Goal: Task Accomplishment & Management: Manage account settings

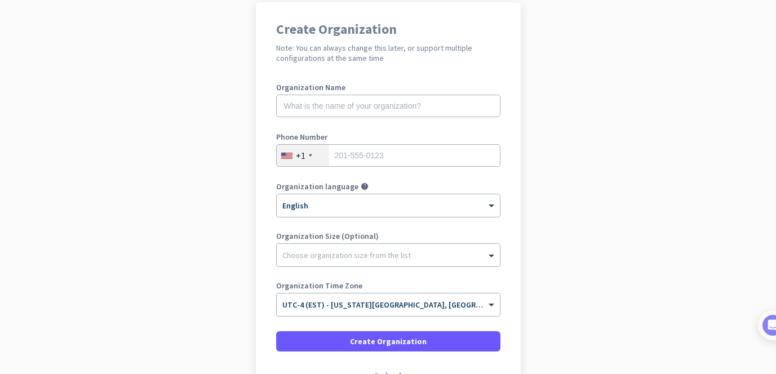
scroll to position [97, 0]
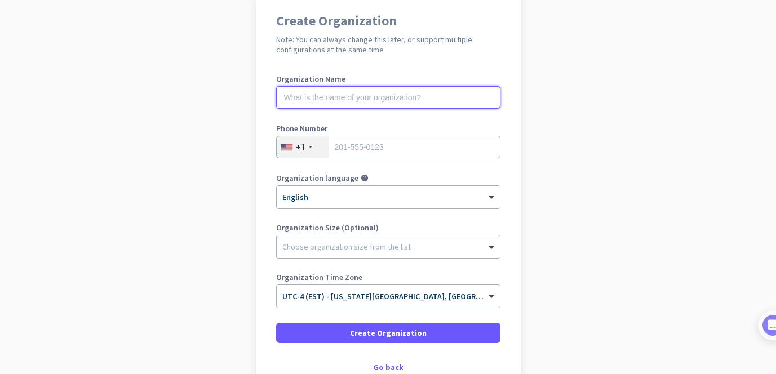
click at [308, 91] on input "text" at bounding box center [388, 97] width 224 height 23
type input "Mercor"
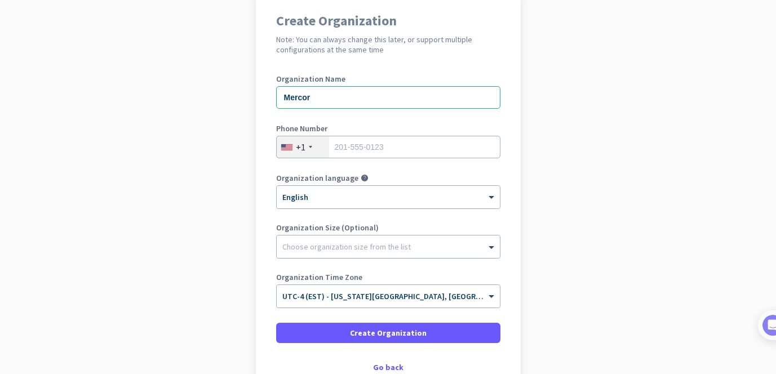
click at [216, 121] on app-onboarding-organization "Create Organization Note: You can always change this later, or support multiple…" at bounding box center [388, 221] width 776 height 454
click at [365, 149] on input "tel" at bounding box center [388, 147] width 224 height 23
type input "7865470433"
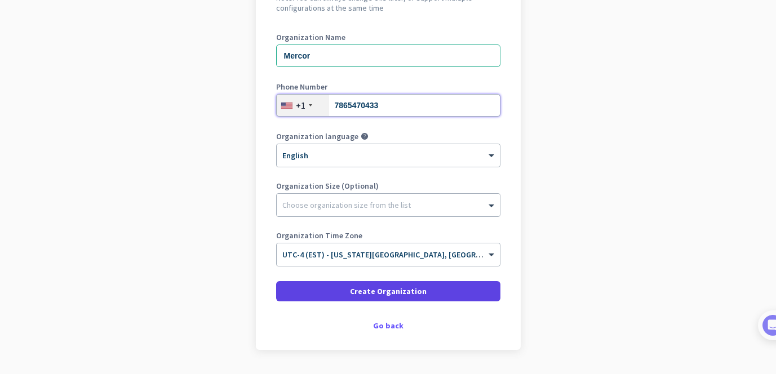
scroll to position [141, 0]
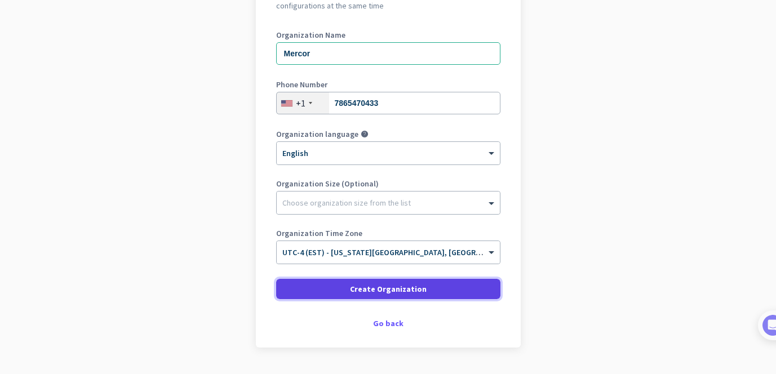
click at [396, 289] on span "Create Organization" at bounding box center [388, 288] width 77 height 11
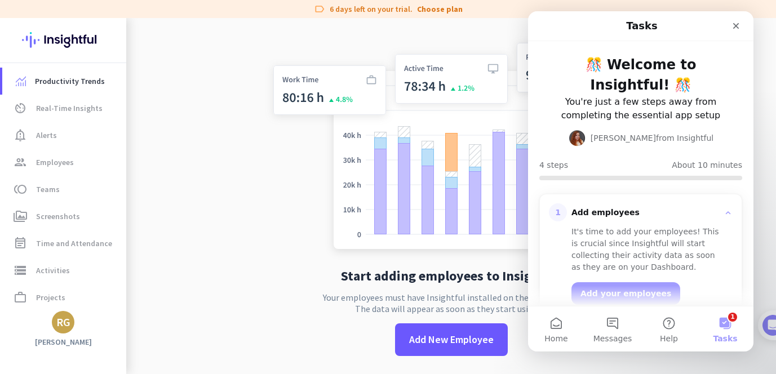
click at [734, 319] on button "1 Tasks" at bounding box center [725, 329] width 56 height 45
click at [738, 25] on icon "Close" at bounding box center [735, 25] width 9 height 9
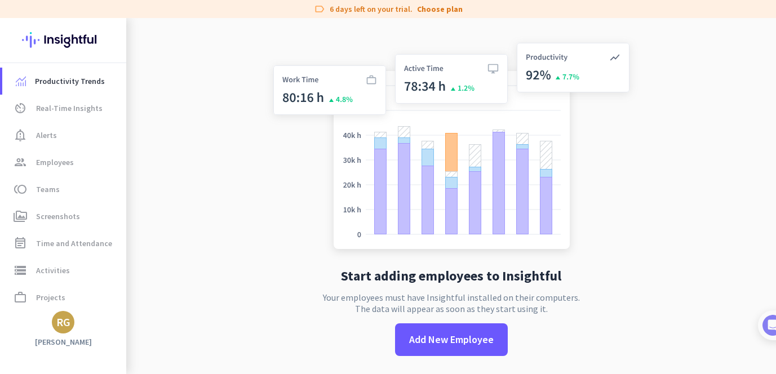
click at [262, 206] on app-no-employees "Start adding employees to Insightful Your employees must have Insightful instal…" at bounding box center [451, 205] width 650 height 374
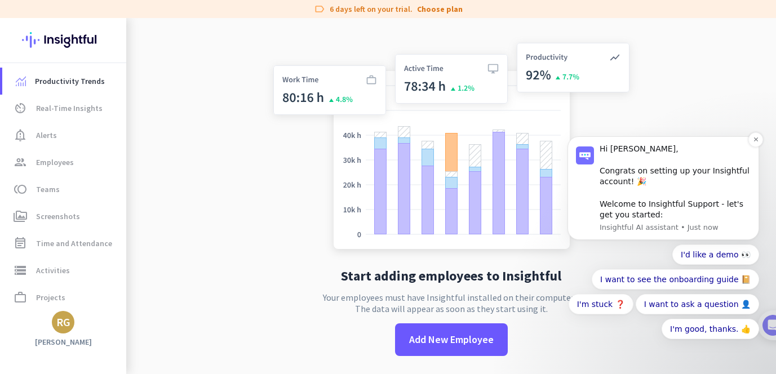
click at [651, 227] on p "Insightful AI assistant • Just now" at bounding box center [675, 228] width 151 height 10
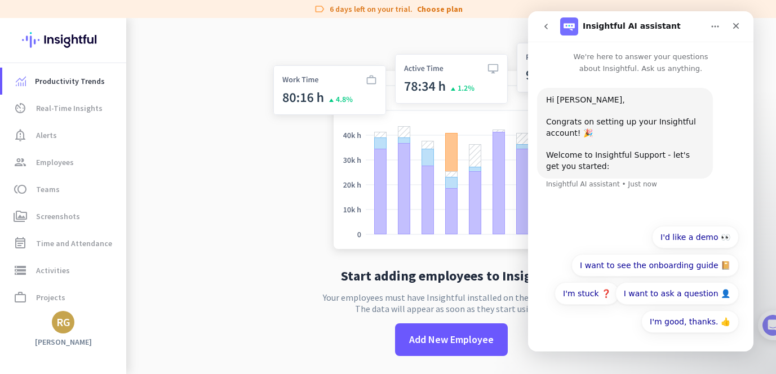
click at [224, 302] on app-no-employees "Start adding employees to Insightful Your employees must have Insightful instal…" at bounding box center [451, 205] width 650 height 374
click at [66, 331] on div "RG" at bounding box center [63, 322] width 23 height 23
click at [128, 245] on span "Personal Settings" at bounding box center [123, 240] width 86 height 20
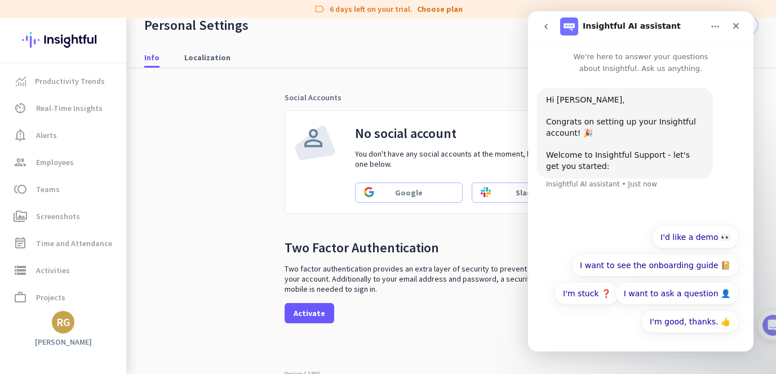
scroll to position [342, 0]
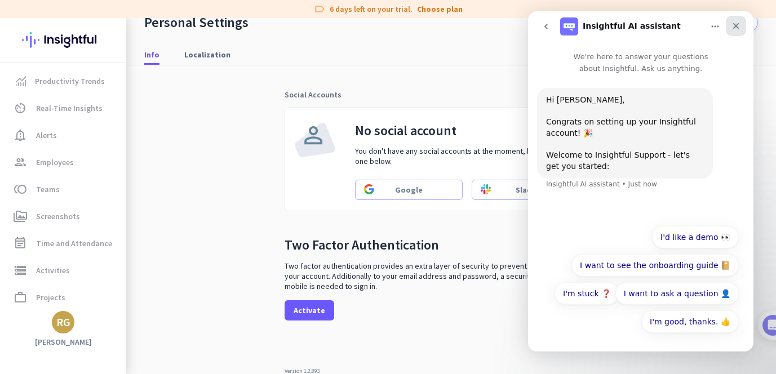
drag, startPoint x: 738, startPoint y: 24, endPoint x: 1265, endPoint y: 36, distance: 527.6
click at [738, 24] on icon "Close" at bounding box center [736, 26] width 6 height 6
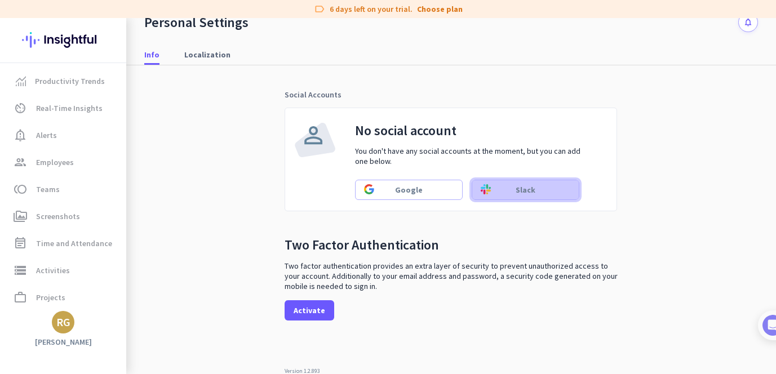
click at [535, 185] on span "Slack" at bounding box center [526, 189] width 90 height 11
